Goal: Task Accomplishment & Management: Use online tool/utility

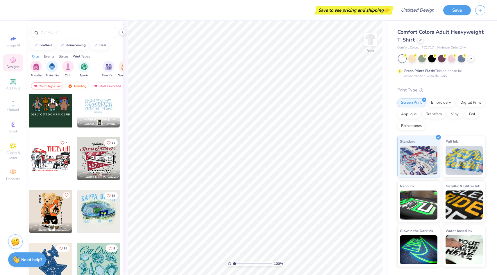
scroll to position [385, 0]
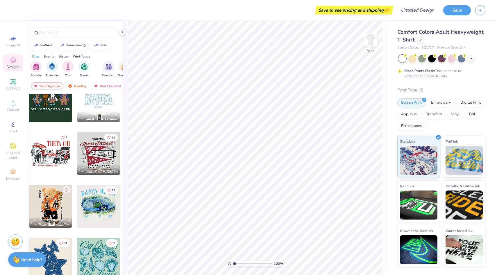
click at [97, 157] on div at bounding box center [98, 153] width 43 height 43
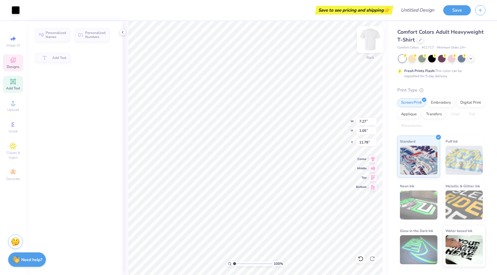
type input "7.27"
type input "1.05"
type input "11.78"
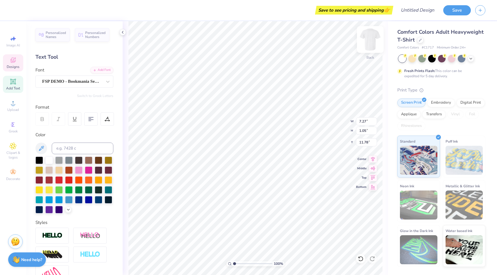
type input "7.31"
type input "0.38"
type input "13.03"
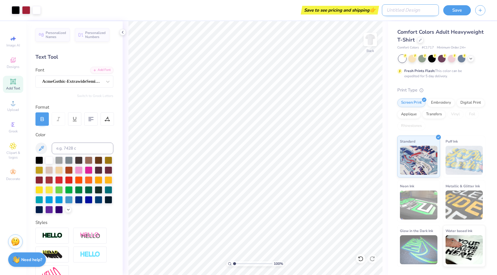
click at [430, 10] on input "Design Title" at bounding box center [410, 10] width 57 height 12
type input "c"
type input "white tee"
click at [453, 10] on button "Save" at bounding box center [457, 9] width 28 height 10
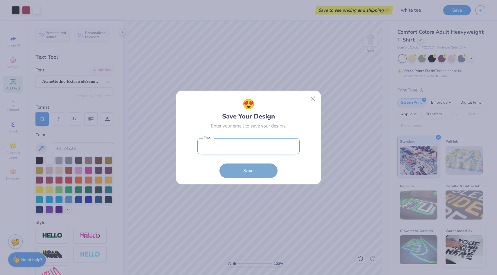
click at [254, 143] on input "email" at bounding box center [248, 146] width 102 height 16
type input "laurenmatthews94@yahoo.com"
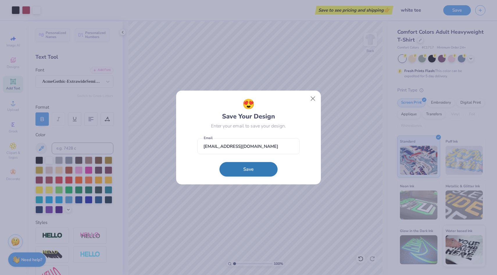
click at [261, 172] on button "Save" at bounding box center [248, 169] width 58 height 15
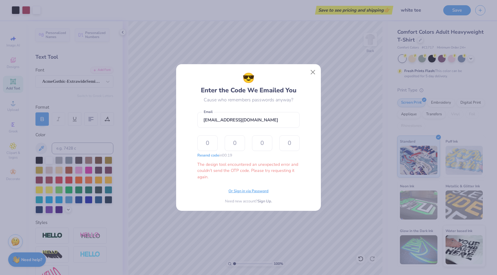
click at [256, 193] on span "Or Sign in via Password" at bounding box center [248, 191] width 40 height 6
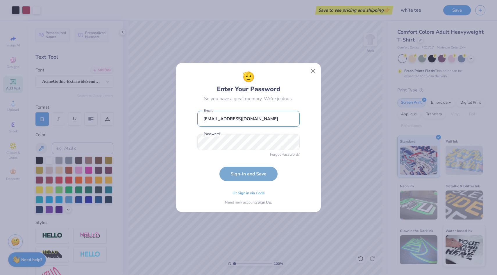
drag, startPoint x: 281, startPoint y: 124, endPoint x: 201, endPoint y: 120, distance: 80.6
click at [200, 120] on input "laurenmatthews94@yahoo.com" at bounding box center [248, 119] width 102 height 16
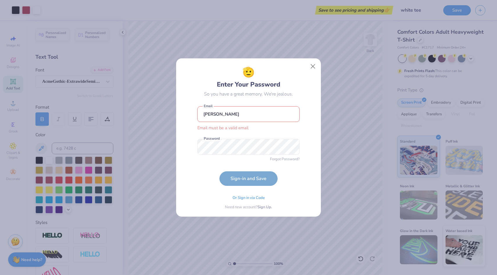
type input "[EMAIL_ADDRESS][DOMAIN_NAME]"
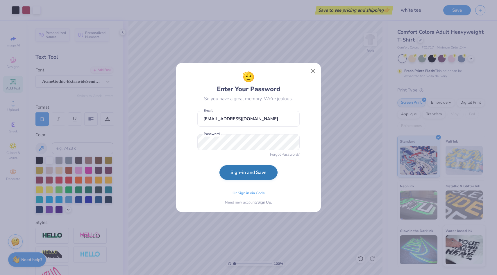
click at [260, 173] on button "Sign-in and Save" at bounding box center [248, 172] width 58 height 15
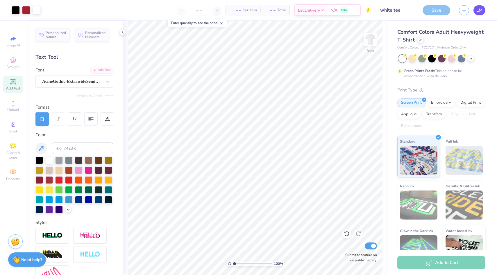
click at [481, 14] on link "LM" at bounding box center [479, 10] width 12 height 10
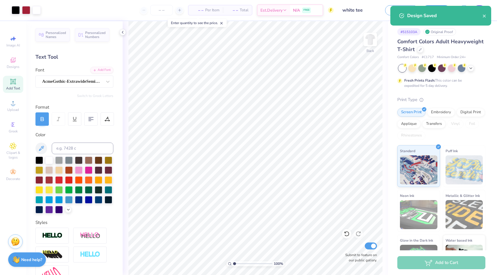
click at [481, 10] on div "Design Saved" at bounding box center [440, 16] width 101 height 20
click at [487, 16] on div "Design Saved" at bounding box center [440, 16] width 101 height 20
click at [484, 16] on icon "close" at bounding box center [483, 16] width 3 height 3
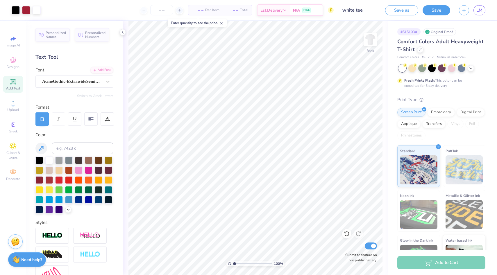
click at [479, 10] on div "Design Saved" at bounding box center [440, 18] width 103 height 26
click at [479, 10] on span "LM" at bounding box center [479, 10] width 6 height 7
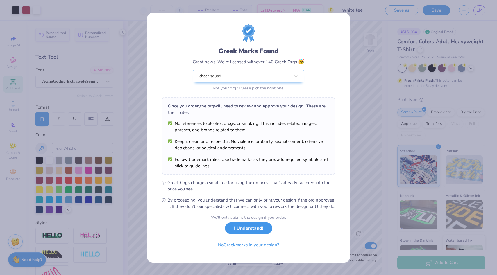
click at [248, 233] on button "I Understand!" at bounding box center [248, 228] width 47 height 12
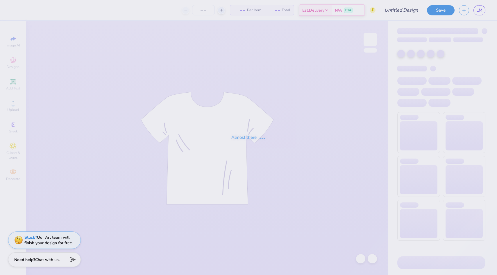
type input "Cheer Tees"
type input "24"
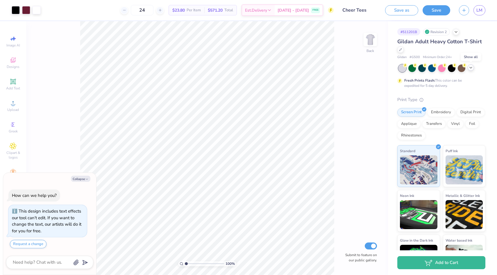
click at [470, 67] on icon at bounding box center [470, 67] width 5 height 5
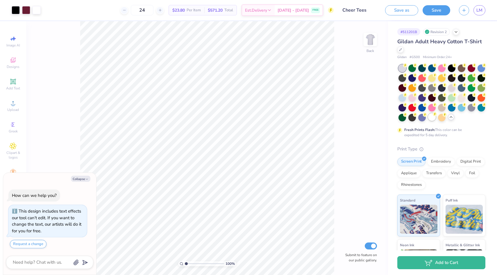
click at [432, 117] on div at bounding box center [432, 117] width 8 height 8
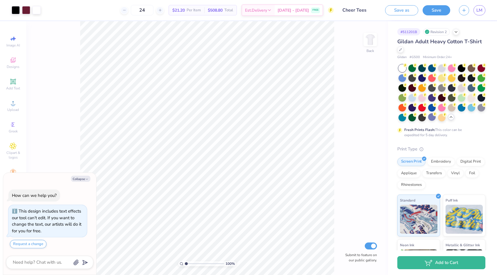
click at [355, 143] on div "100 % Back Submit to feature on our public gallery." at bounding box center [207, 148] width 362 height 254
type textarea "x"
type input "12.00"
type input "8.35"
type textarea "x"
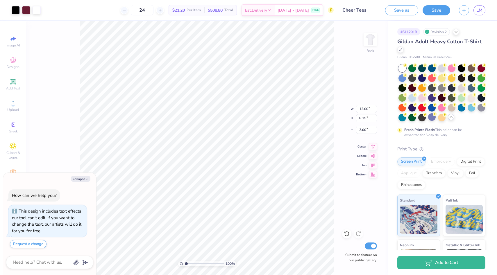
type input "12.48"
type input "8.69"
type textarea "x"
type input "4.11"
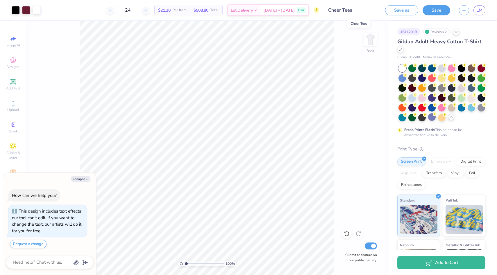
click at [369, 11] on input "Cheer Tees" at bounding box center [351, 10] width 57 height 12
click at [360, 8] on input "Cheer Tees" at bounding box center [351, 10] width 57 height 12
click at [352, 9] on input "Cheer Tees" at bounding box center [351, 10] width 57 height 12
click at [350, 10] on input "Cheer Tees" at bounding box center [351, 10] width 57 height 12
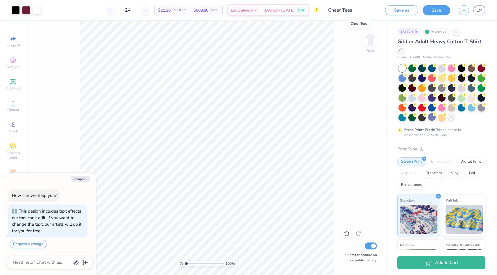
click at [350, 10] on input "Cheer Tees" at bounding box center [351, 10] width 57 height 12
click at [356, 11] on input "Cheer Tees" at bounding box center [351, 10] width 57 height 12
click at [352, 11] on input "Cheer Tees" at bounding box center [351, 10] width 57 height 12
click at [350, 10] on input "Cheer Tees" at bounding box center [351, 10] width 57 height 12
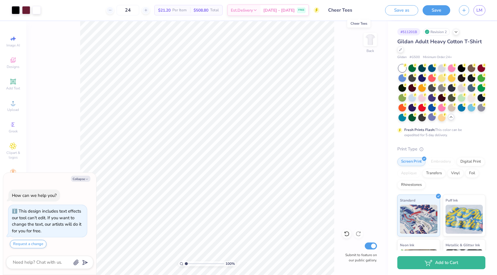
click at [350, 10] on input "Cheer Tees" at bounding box center [351, 10] width 57 height 12
click at [351, 10] on input "Cheer Tees" at bounding box center [351, 10] width 57 height 12
click at [442, 10] on button "Save" at bounding box center [436, 9] width 28 height 10
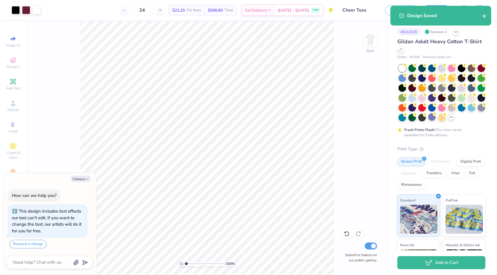
click at [484, 16] on icon "close" at bounding box center [484, 16] width 4 height 5
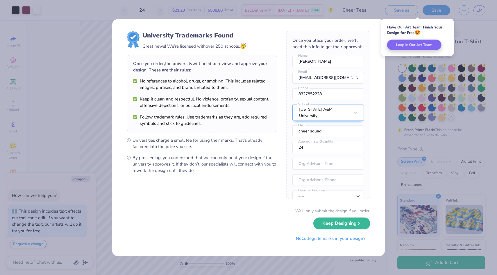
click at [475, 6] on div "University Trademarks Found Great news! We’re licensed with over 250 schools. 🥳…" at bounding box center [248, 137] width 497 height 275
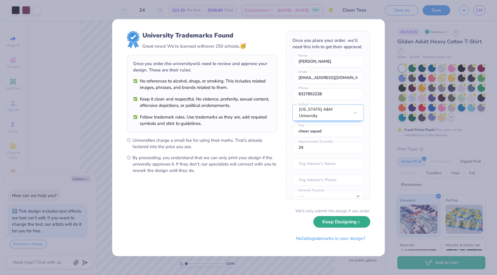
click at [335, 222] on button "Keep Designing" at bounding box center [341, 222] width 57 height 12
type textarea "x"
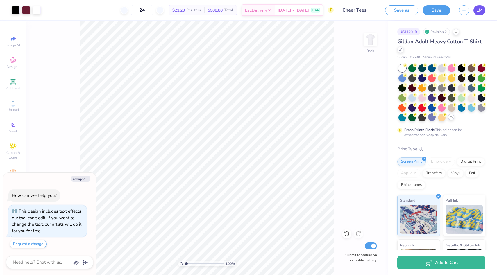
click at [479, 12] on span "LM" at bounding box center [479, 10] width 6 height 7
